Goal: Navigation & Orientation: Find specific page/section

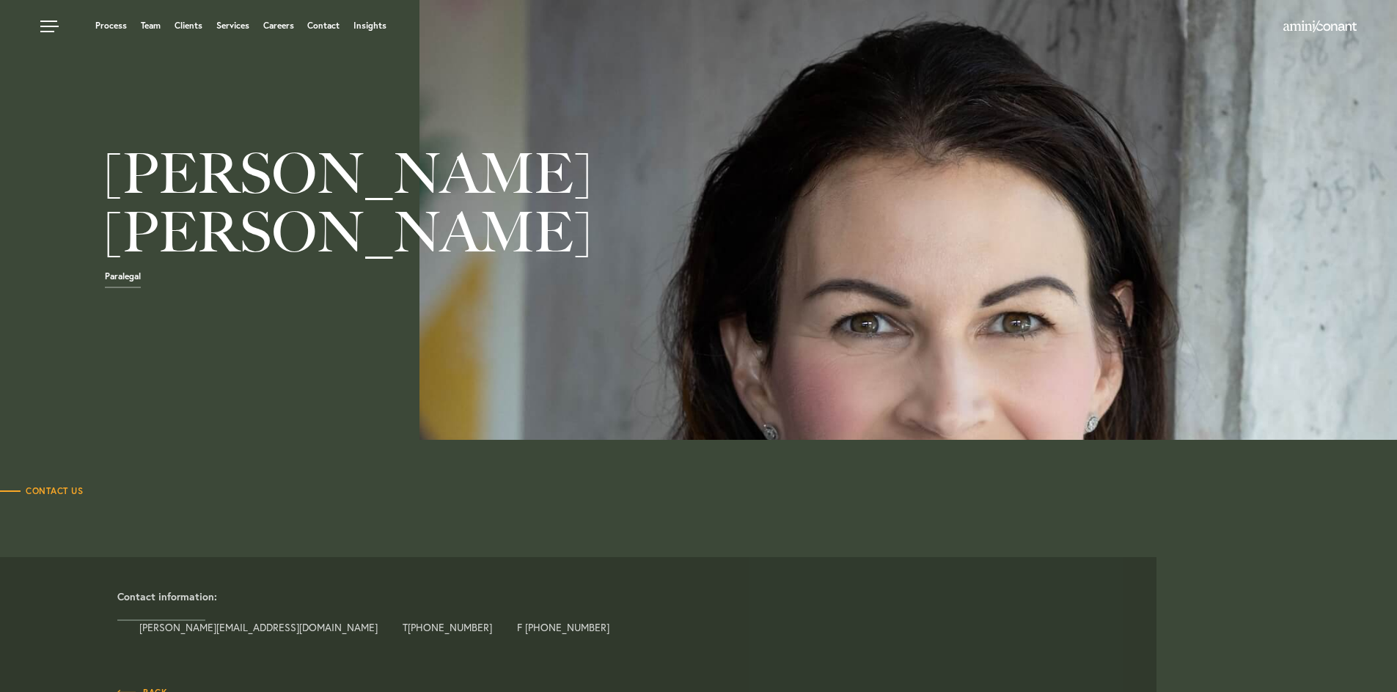
click at [791, 301] on div at bounding box center [909, 220] width 978 height 440
click at [790, 301] on div at bounding box center [909, 220] width 978 height 440
click at [790, 302] on div at bounding box center [909, 220] width 978 height 440
click at [144, 26] on link "Team" at bounding box center [151, 25] width 20 height 9
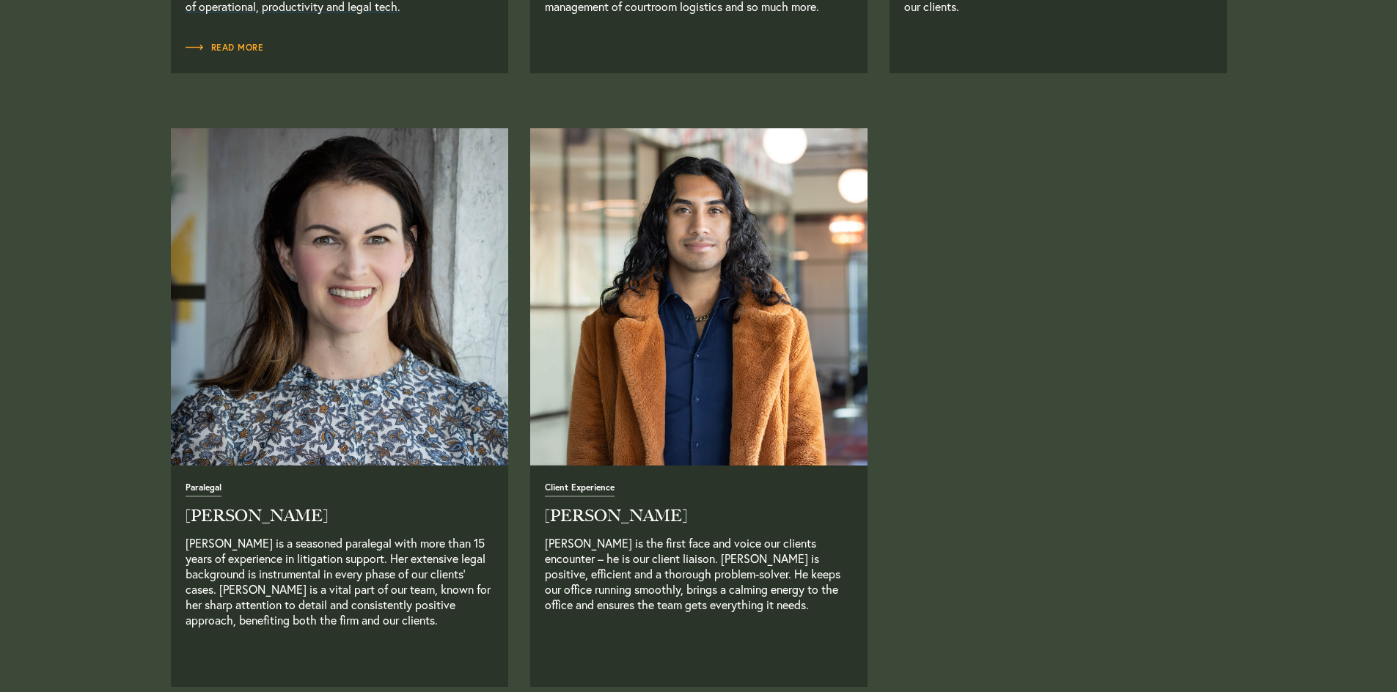
scroll to position [3667, 0]
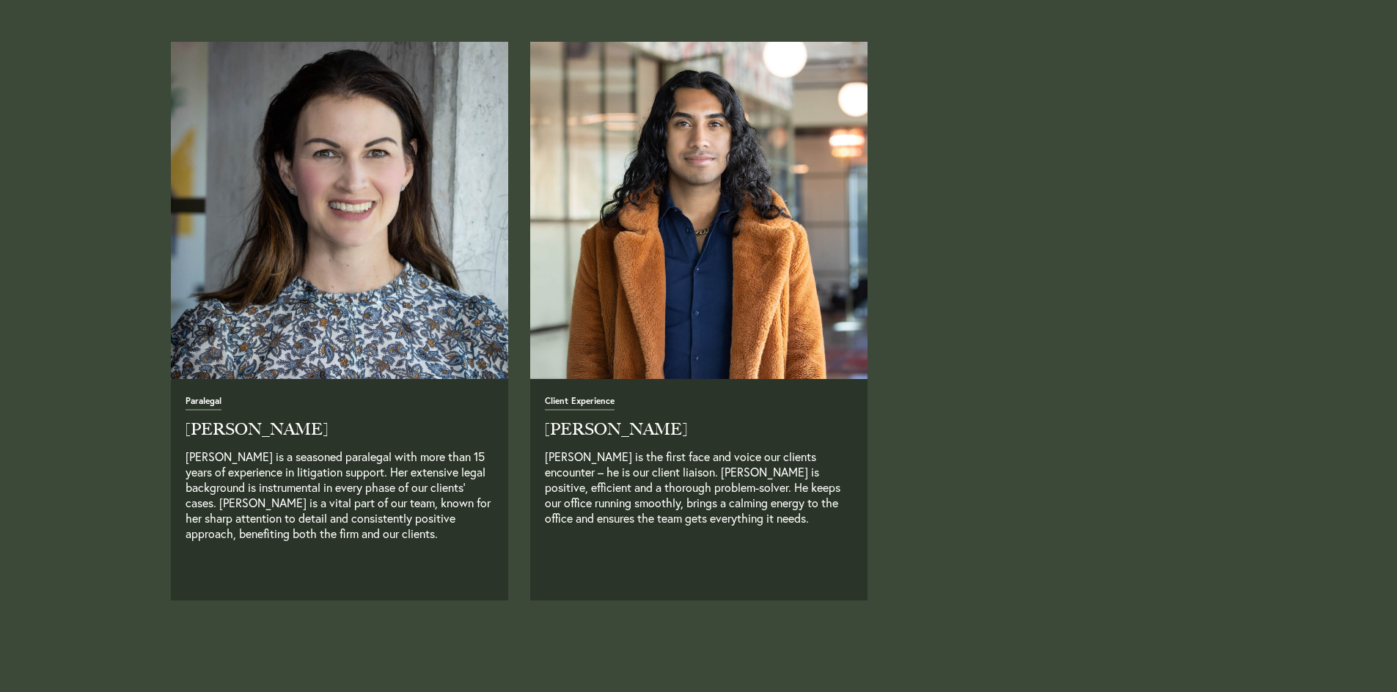
drag, startPoint x: 915, startPoint y: 334, endPoint x: 950, endPoint y: 360, distance: 44.0
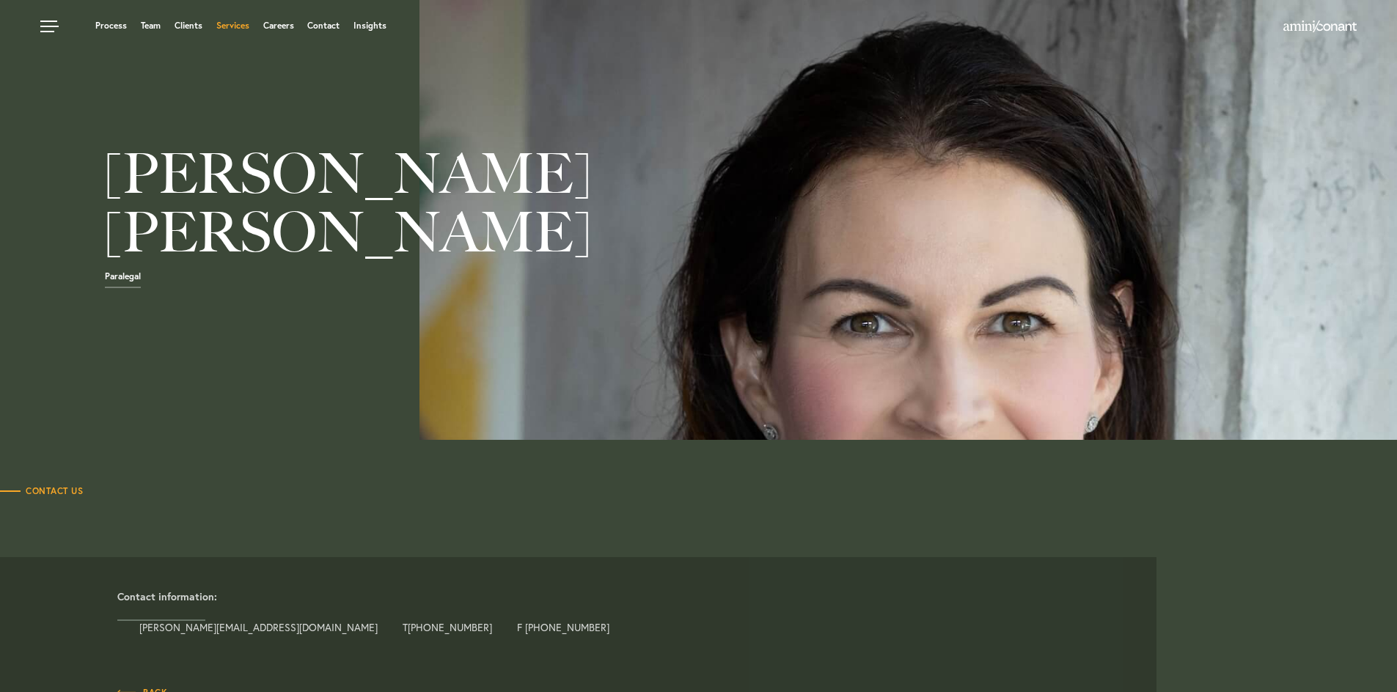
click at [225, 23] on link "Services" at bounding box center [232, 25] width 33 height 9
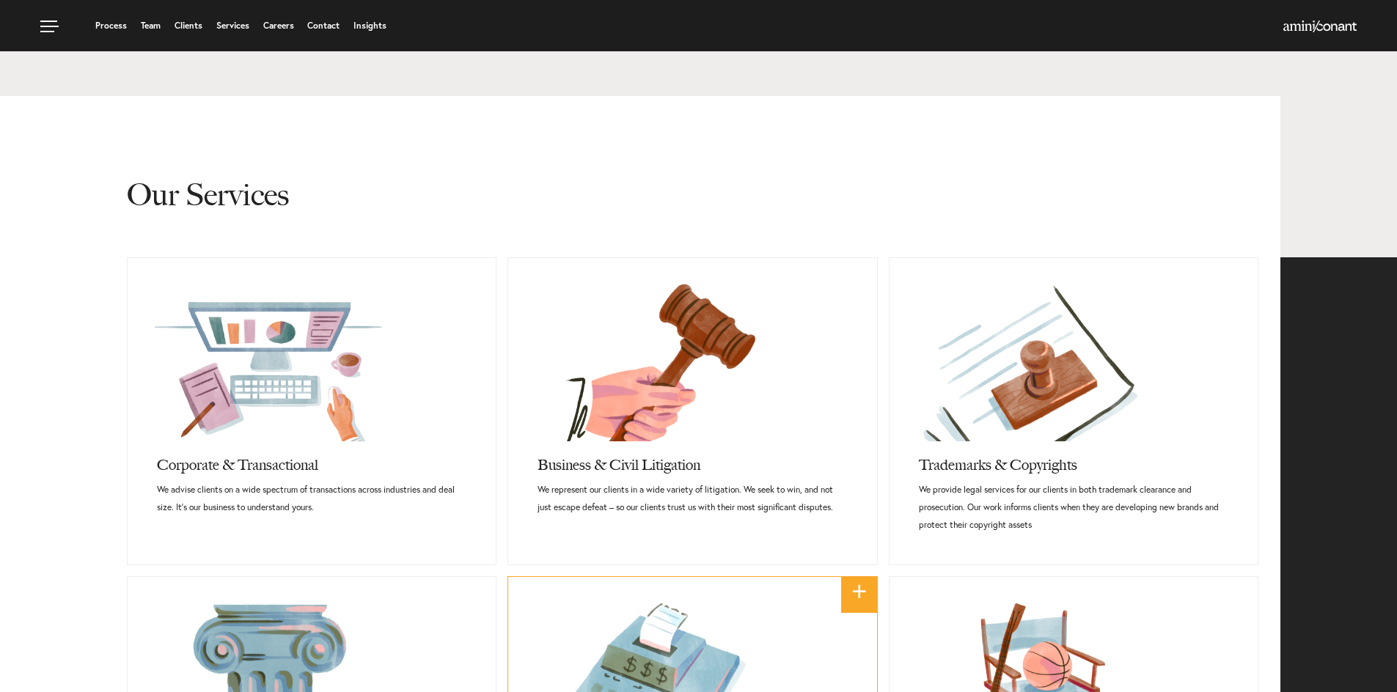
scroll to position [660, 0]
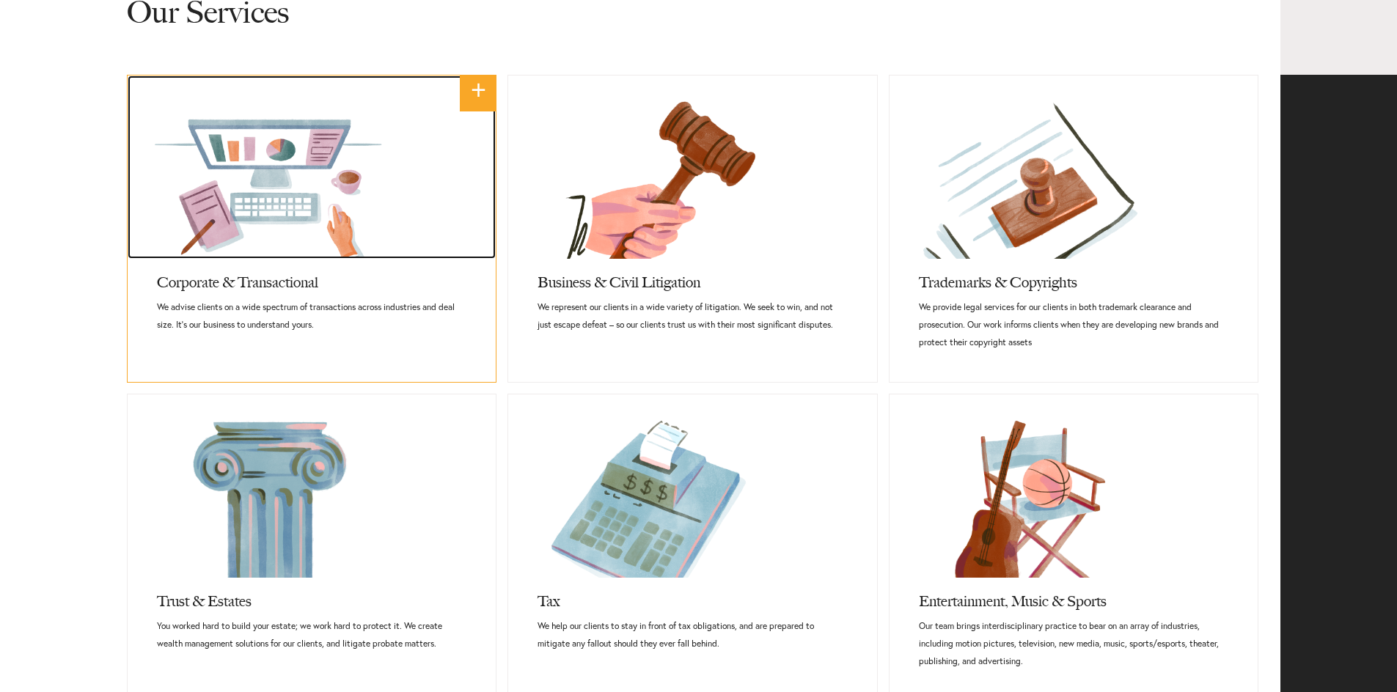
drag, startPoint x: 162, startPoint y: 234, endPoint x: 105, endPoint y: 239, distance: 57.4
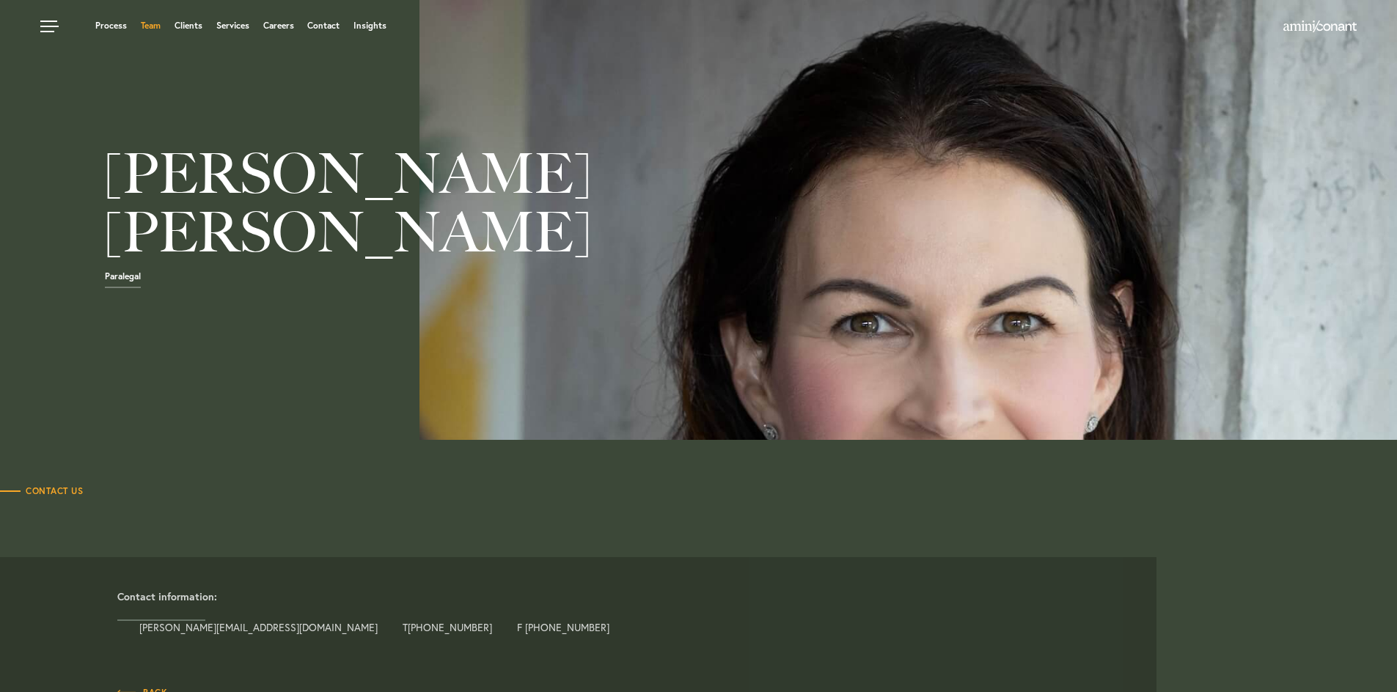
click at [141, 26] on link "Team" at bounding box center [151, 25] width 20 height 9
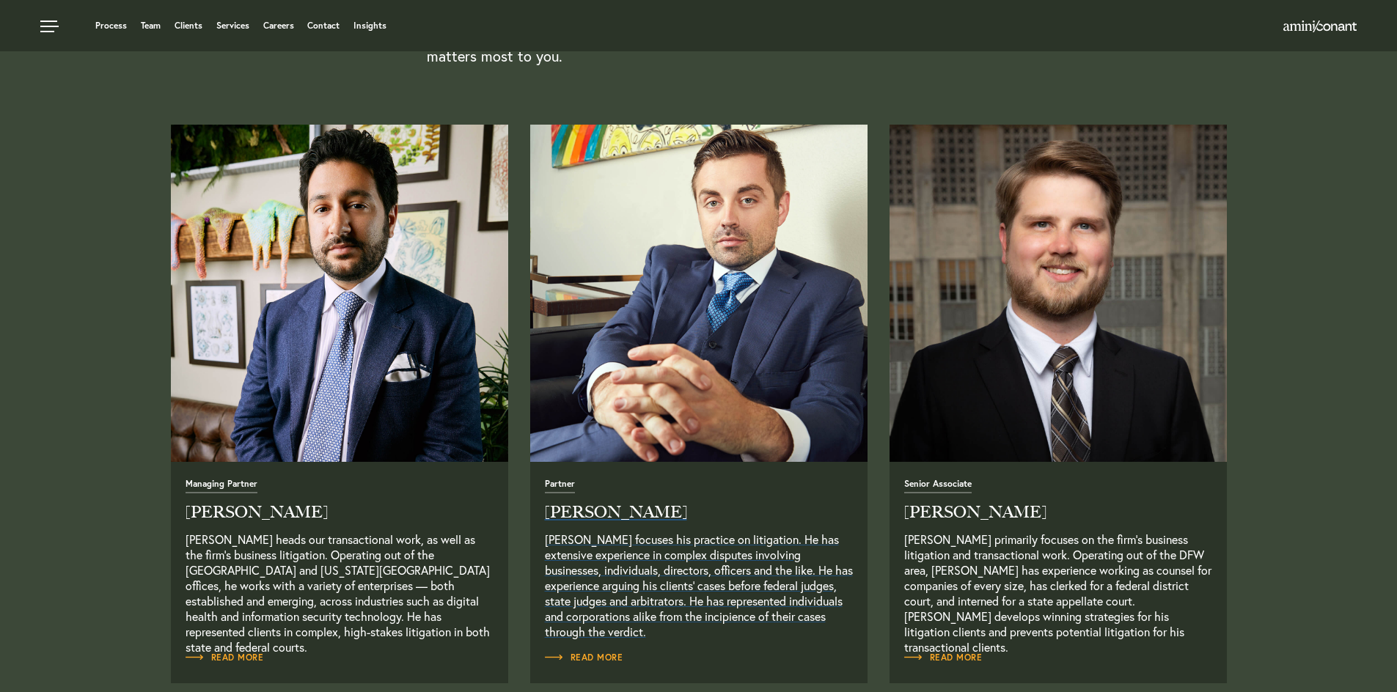
scroll to position [513, 0]
